Goal: Information Seeking & Learning: Find specific fact

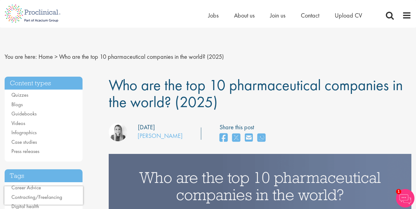
scroll to position [199, 0]
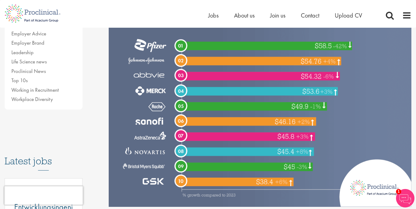
click at [322, 46] on img at bounding box center [260, 80] width 303 height 252
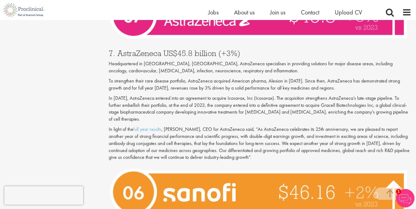
scroll to position [1183, 0]
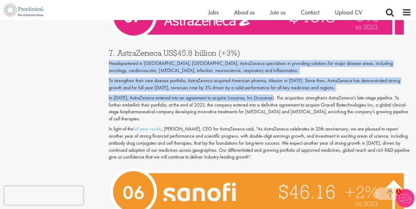
drag, startPoint x: 108, startPoint y: 42, endPoint x: 274, endPoint y: 80, distance: 170.6
click at [274, 80] on div "Who are the top 10 pharmaceutical companies in the world? (2025) our consultant…" at bounding box center [260, 102] width 312 height 2433
click at [274, 95] on p "In [DATE], AstraZeneca entered into an agreement to acquire Icosavax, Inc (Icos…" at bounding box center [260, 109] width 303 height 28
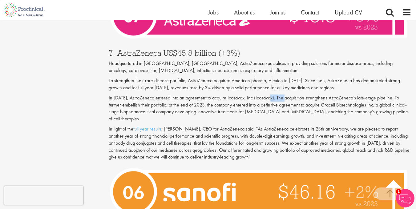
click at [274, 95] on p "In [DATE], AstraZeneca entered into an agreement to acquire Icosavax, Inc (Icos…" at bounding box center [260, 109] width 303 height 28
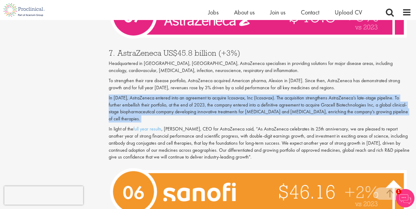
click at [274, 95] on p "In [DATE], AstraZeneca entered into an agreement to acquire Icosavax, Inc (Icos…" at bounding box center [260, 109] width 303 height 28
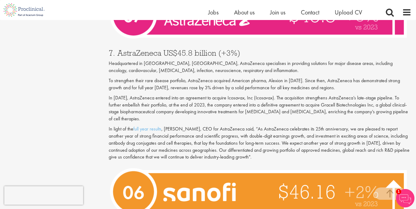
click at [273, 77] on p "To strengthen their rare disease portfolio, AstraZeneca acquired American pharm…" at bounding box center [260, 84] width 303 height 14
click at [264, 77] on p "To strengthen their rare disease portfolio, AstraZeneca acquired American pharm…" at bounding box center [260, 84] width 303 height 14
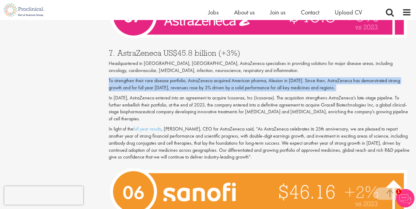
click at [264, 77] on p "To strengthen their rare disease portfolio, AstraZeneca acquired American pharm…" at bounding box center [260, 84] width 303 height 14
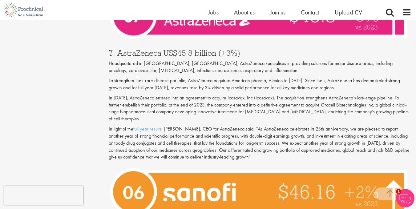
click at [247, 60] on p "Headquartered in [GEOGRAPHIC_DATA], [GEOGRAPHIC_DATA], AstraZeneca specialises …" at bounding box center [260, 67] width 303 height 14
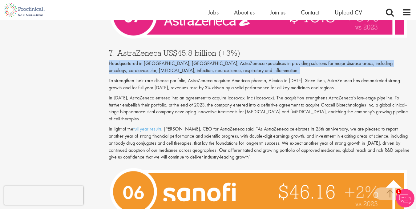
click at [247, 60] on p "Headquartered in [GEOGRAPHIC_DATA], [GEOGRAPHIC_DATA], AstraZeneca specialises …" at bounding box center [260, 67] width 303 height 14
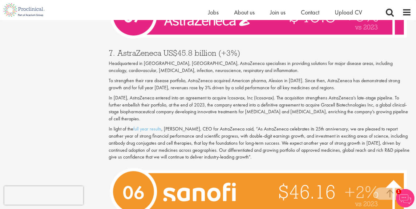
click at [199, 77] on p "To strengthen their rare disease portfolio, AstraZeneca acquired American pharm…" at bounding box center [260, 84] width 303 height 14
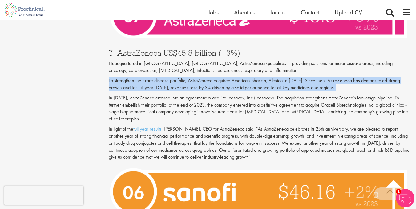
click at [199, 77] on p "To strengthen their rare disease portfolio, AstraZeneca acquired American pharm…" at bounding box center [260, 84] width 303 height 14
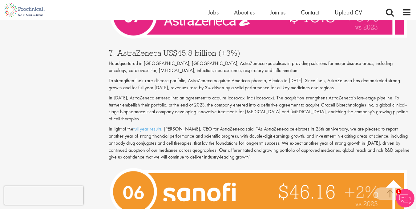
click at [199, 95] on p "In [DATE], AstraZeneca entered into an agreement to acquire Icosavax, Inc (Icos…" at bounding box center [260, 109] width 303 height 28
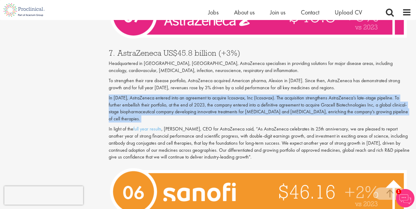
click at [199, 95] on p "In [DATE], AstraZeneca entered into an agreement to acquire Icosavax, Inc (Icos…" at bounding box center [260, 109] width 303 height 28
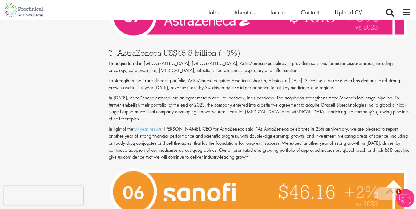
click at [204, 126] on p "In light of the full year results , [PERSON_NAME], CEO for AstraZeneca said, “A…" at bounding box center [260, 143] width 303 height 35
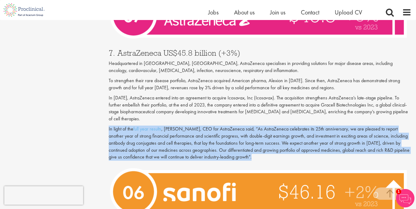
click at [204, 126] on p "In light of the full year results , [PERSON_NAME], CEO for AstraZeneca said, “A…" at bounding box center [260, 143] width 303 height 35
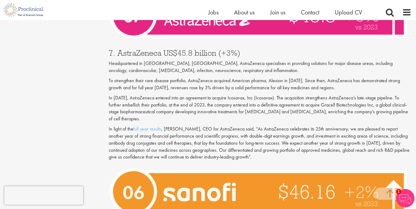
click at [115, 99] on p "In [DATE], AstraZeneca entered into an agreement to acquire Icosavax, Inc (Icos…" at bounding box center [260, 109] width 303 height 28
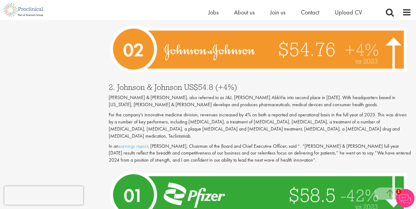
scroll to position [2047, 0]
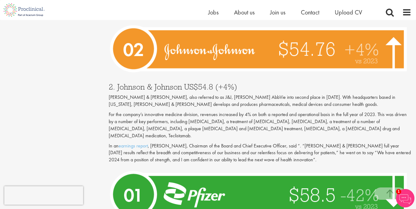
click at [151, 77] on div "2. [PERSON_NAME] & [PERSON_NAME] US$54.8 (+4%) [PERSON_NAME] & [PERSON_NAME], a…" at bounding box center [260, 122] width 312 height 90
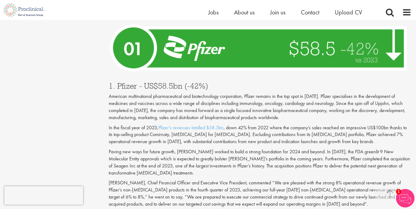
scroll to position [2209, 0]
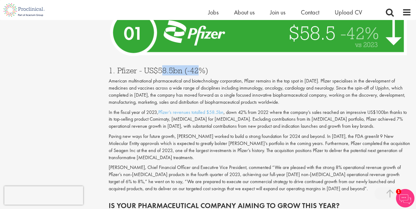
drag, startPoint x: 162, startPoint y: 28, endPoint x: 196, endPoint y: 33, distance: 34.5
click at [196, 66] on h3 "1. Pfizer - US$58.5bn (-42%)" at bounding box center [260, 70] width 303 height 8
click at [251, 78] on p "American multinational pharmaceutical and biotechnology corporation, Pfizer rem…" at bounding box center [260, 92] width 303 height 28
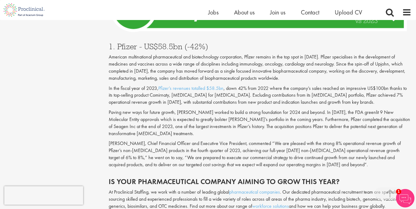
scroll to position [2234, 0]
